Goal: Information Seeking & Learning: Check status

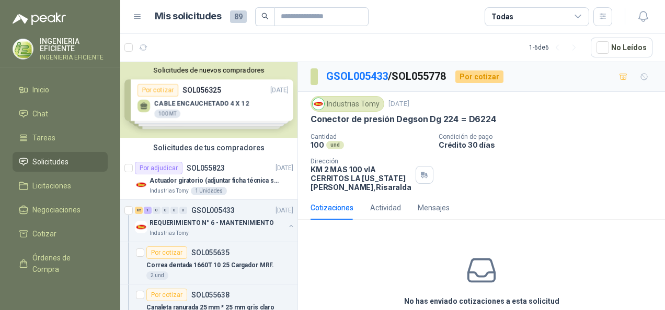
scroll to position [47, 0]
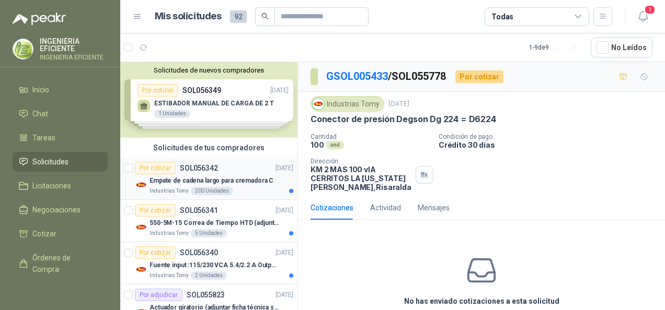
click at [191, 159] on article "Por cotizar SOL056342 17/09/25 Empate de cadena largo para cremadora C Industri…" at bounding box center [208, 179] width 177 height 42
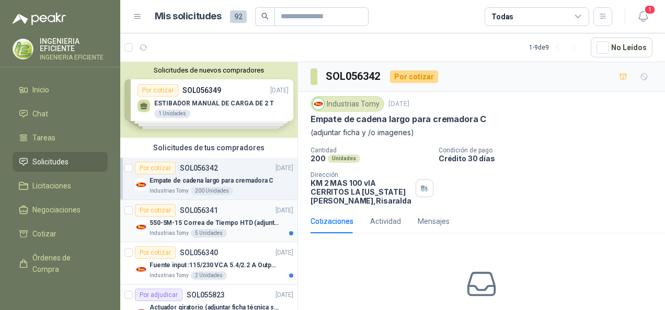
click at [191, 224] on p "550-5M-15 Correa de Tiempo HTD (adjuntar ficha y /o imagenes)" at bounding box center [214, 223] width 130 height 10
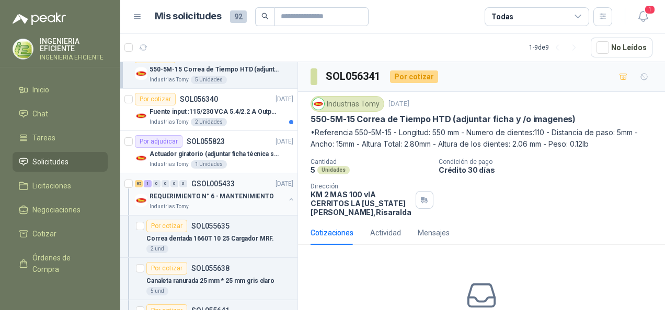
scroll to position [157, 0]
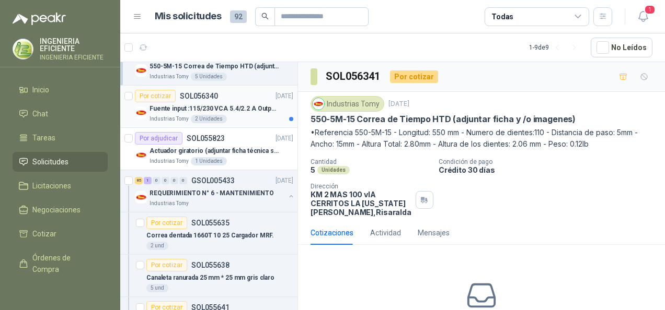
click at [252, 113] on div "Fuente input :115/230 VCA 5.4/2.2 A Output: 24 VDC 10 A 47-63 Hz" at bounding box center [221, 108] width 144 height 13
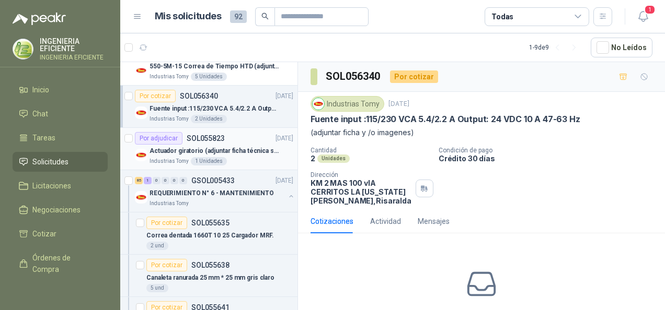
click at [249, 158] on div "Industrias Tomy 1 Unidades" at bounding box center [221, 161] width 144 height 8
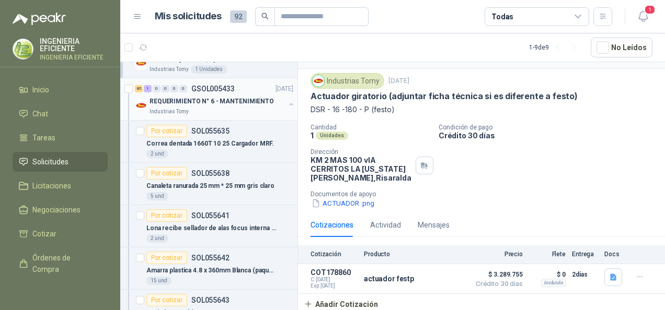
scroll to position [261, 0]
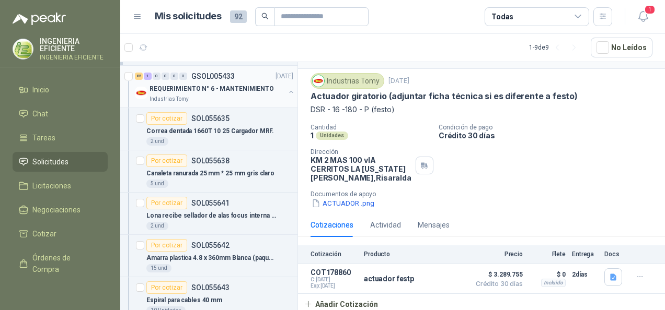
click at [254, 92] on p "REQUERIMIENTO N° 6 - MANTENIMIENTO" at bounding box center [211, 89] width 124 height 10
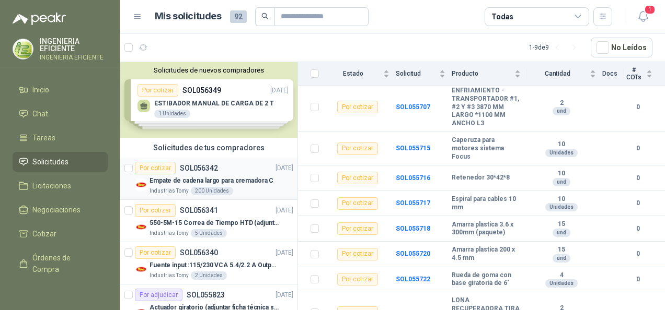
click at [229, 162] on div "Por cotizar SOL056342 17/09/25" at bounding box center [214, 168] width 158 height 13
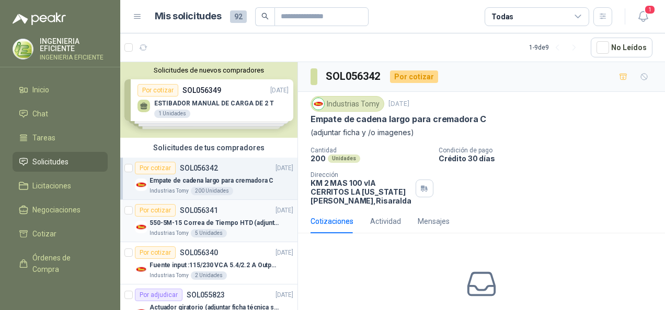
click at [228, 212] on div "Por cotizar SOL056341 17/09/25" at bounding box center [214, 210] width 158 height 13
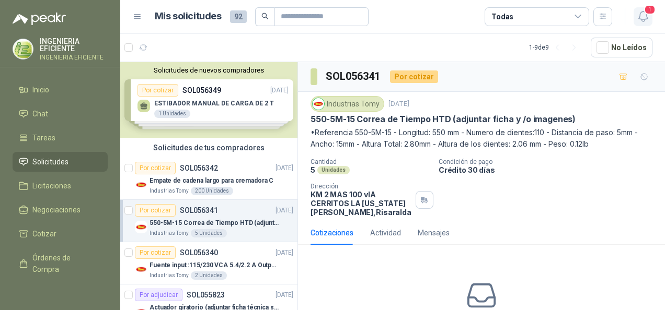
click at [642, 11] on icon "button" at bounding box center [642, 16] width 9 height 10
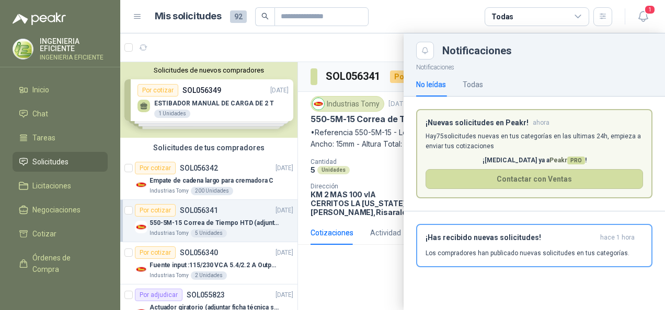
click at [370, 264] on div at bounding box center [392, 171] width 544 height 277
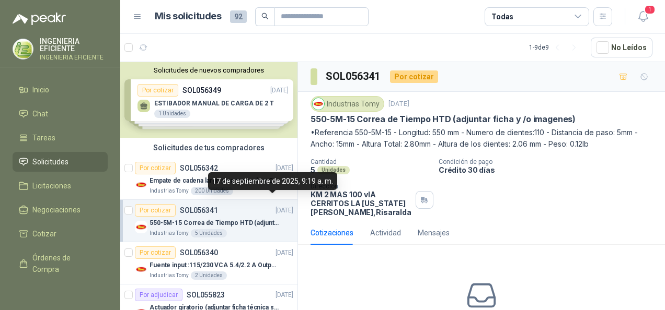
scroll to position [52, 0]
